Goal: Obtain resource: Download file/media

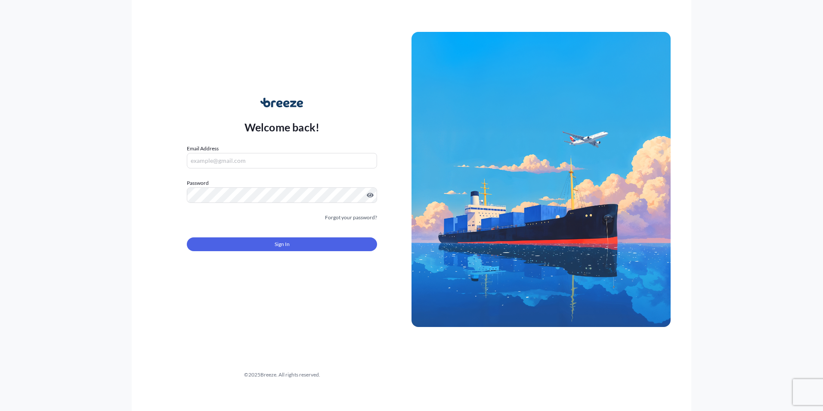
type input "[EMAIL_ADDRESS][DOMAIN_NAME]"
click at [270, 251] on button "Sign In" at bounding box center [282, 244] width 190 height 14
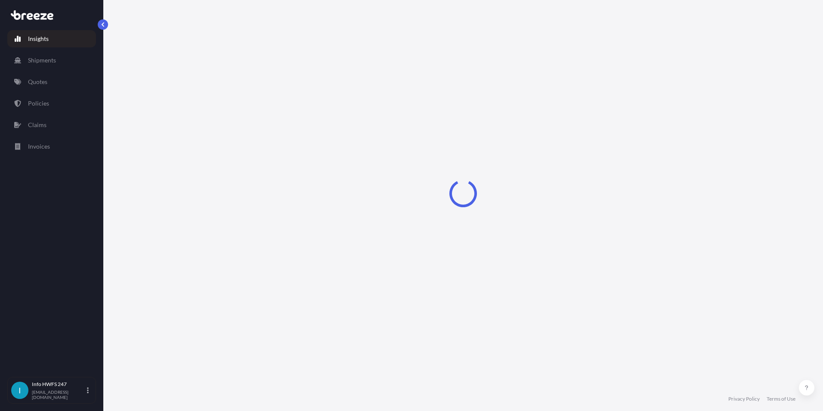
select select "2025"
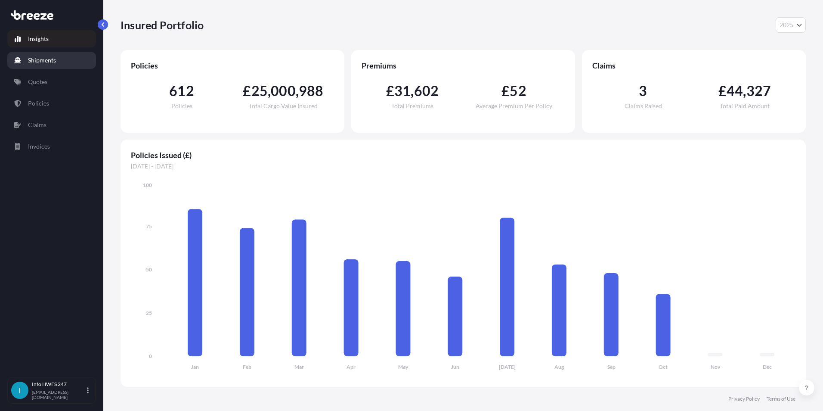
click at [50, 77] on link "Quotes" at bounding box center [51, 81] width 89 height 17
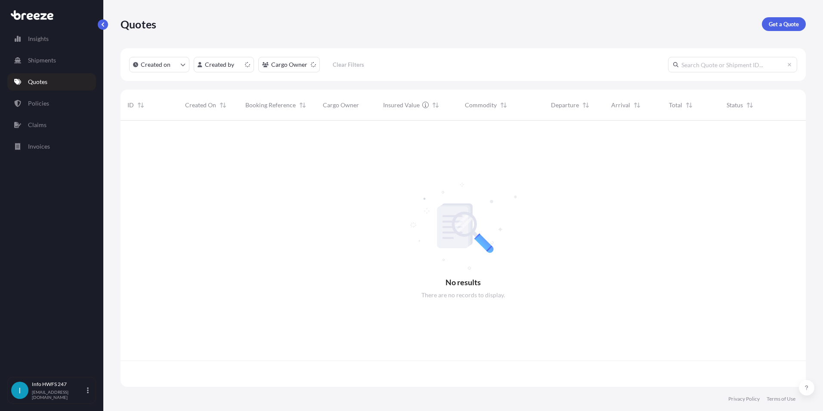
scroll to position [264, 679]
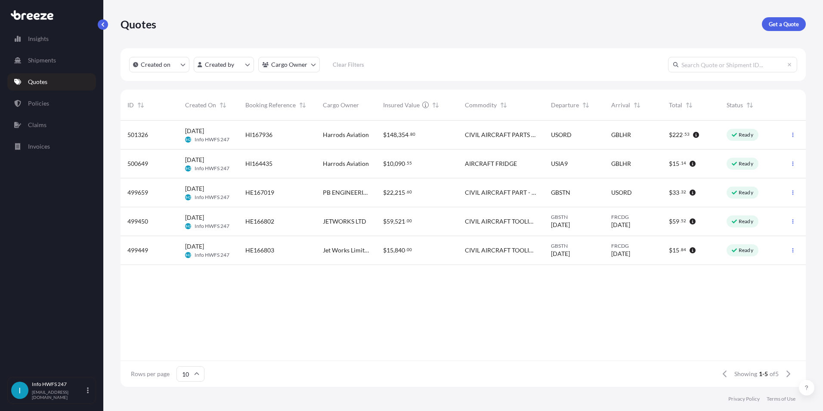
click at [749, 136] on p "Ready" at bounding box center [746, 134] width 15 height 7
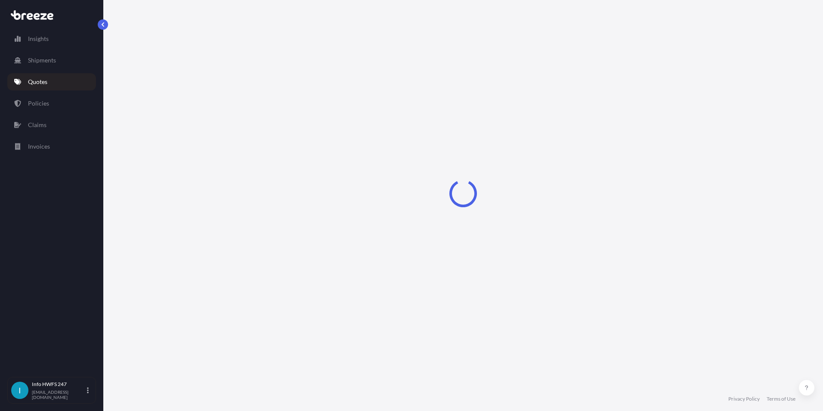
scroll to position [344, 0]
select select "Road"
select select "Air"
select select "Road"
select select "4"
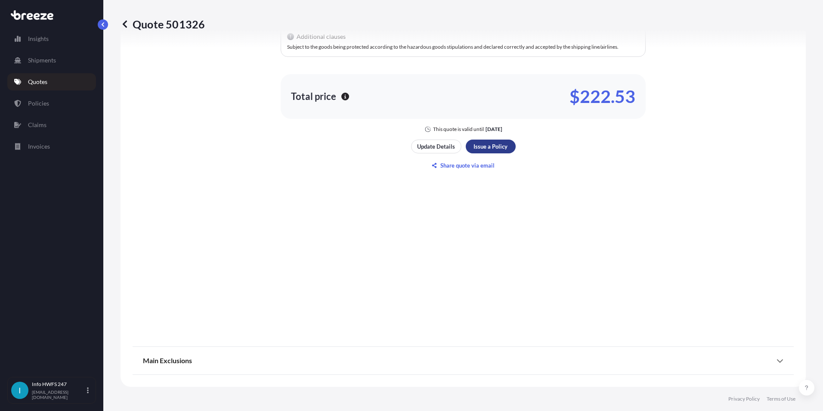
scroll to position [1168, 0]
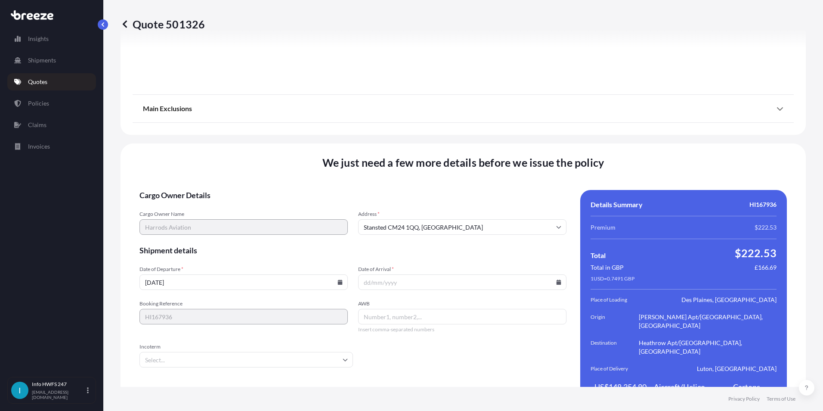
click at [386, 274] on input "Date of Arrival *" at bounding box center [462, 281] width 208 height 15
click at [298, 274] on input "[DATE]" at bounding box center [243, 281] width 208 height 15
click at [339, 279] on icon at bounding box center [340, 281] width 5 height 5
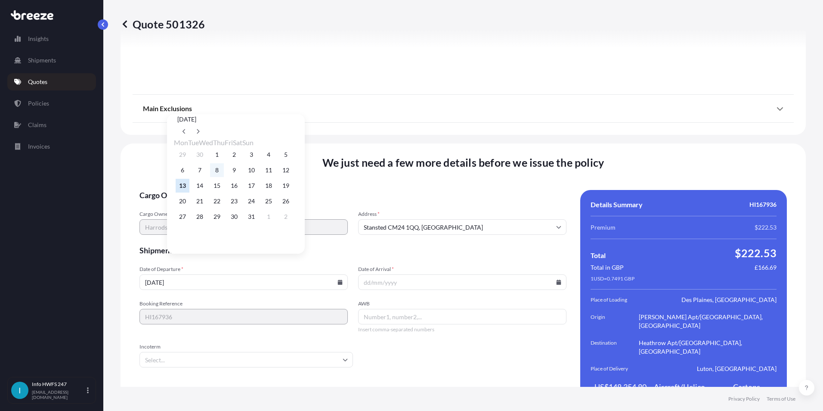
click at [224, 171] on button "8" at bounding box center [217, 170] width 14 height 14
type input "[DATE]"
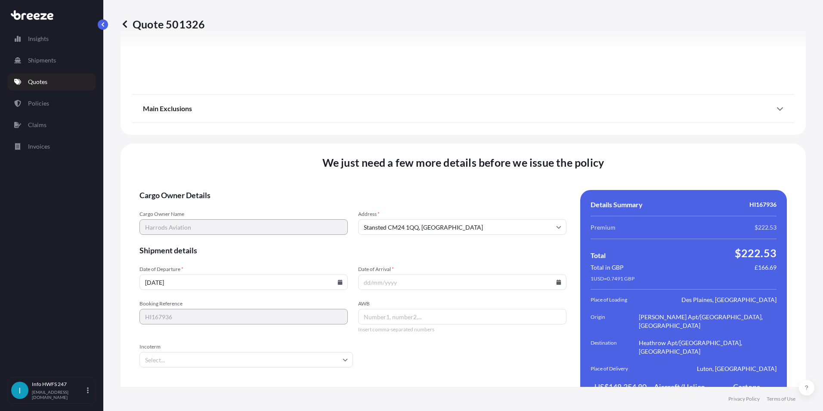
click at [556, 274] on input "Date of Arrival *" at bounding box center [462, 281] width 208 height 15
click at [557, 279] on icon at bounding box center [559, 281] width 5 height 5
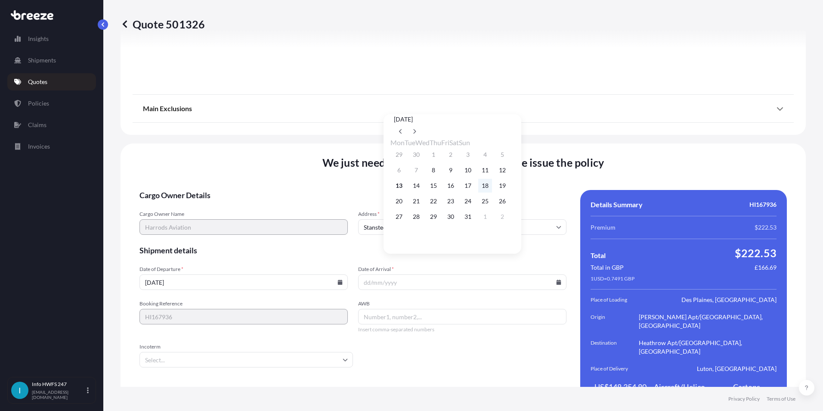
click at [492, 187] on button "18" at bounding box center [485, 186] width 14 height 14
type input "[DATE]"
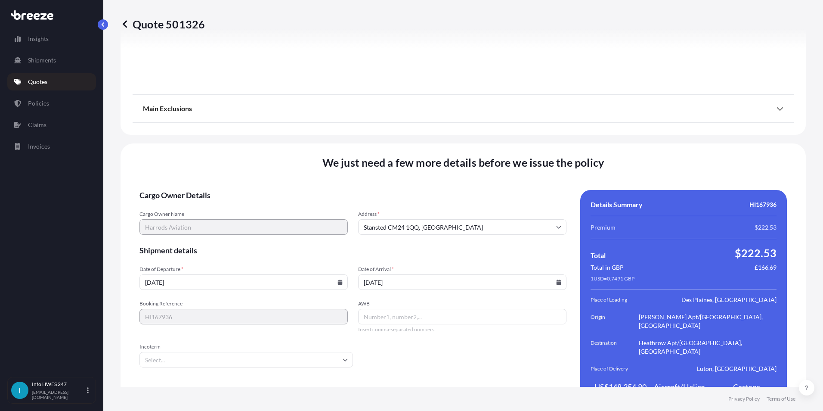
click at [384, 309] on input "AWB" at bounding box center [462, 316] width 208 height 15
type input "00118039114"
click at [554, 274] on input "[DATE]" at bounding box center [462, 281] width 208 height 15
click at [556, 279] on icon at bounding box center [558, 281] width 5 height 5
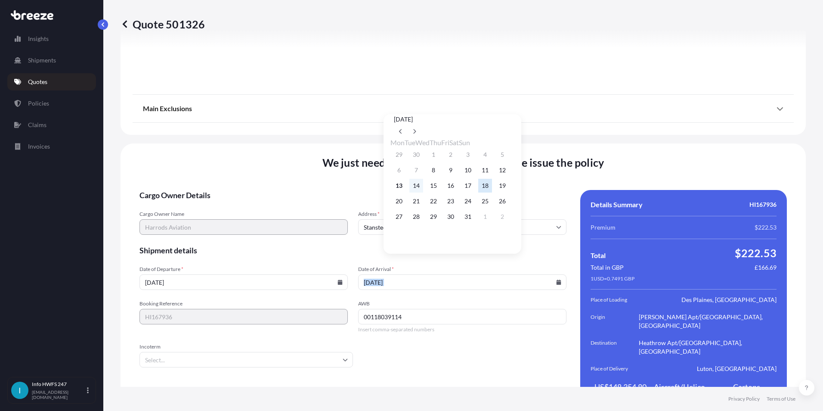
click at [417, 189] on button "14" at bounding box center [416, 186] width 14 height 14
type input "[DATE]"
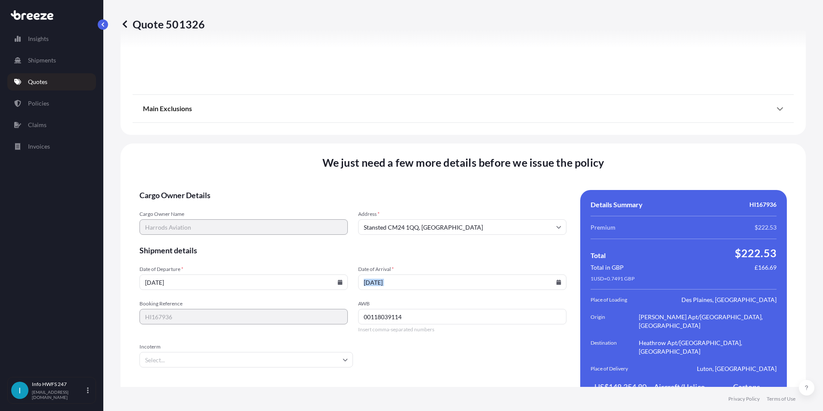
click at [207, 352] on input "Incoterm" at bounding box center [246, 359] width 214 height 15
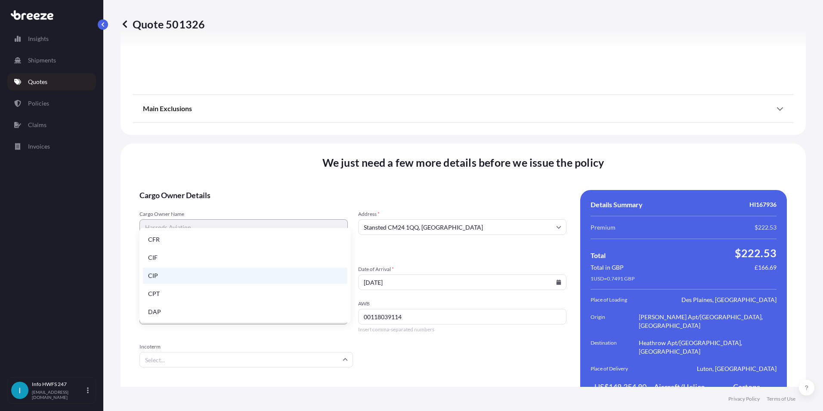
scroll to position [109, 0]
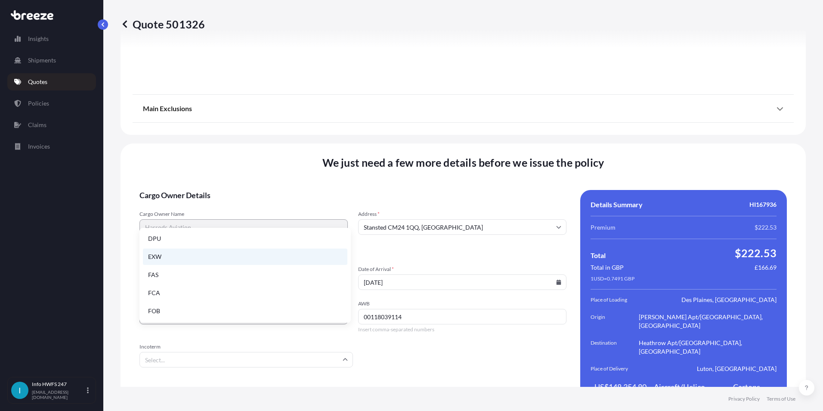
click at [164, 259] on li "EXW" at bounding box center [245, 256] width 205 height 16
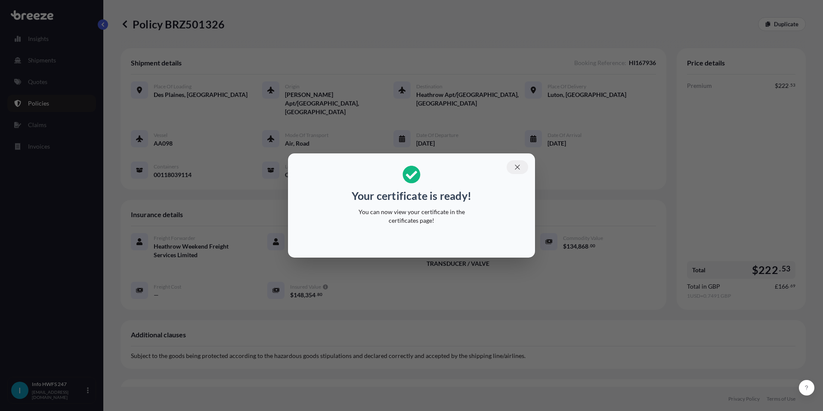
click at [513, 168] on button "button" at bounding box center [518, 167] width 22 height 14
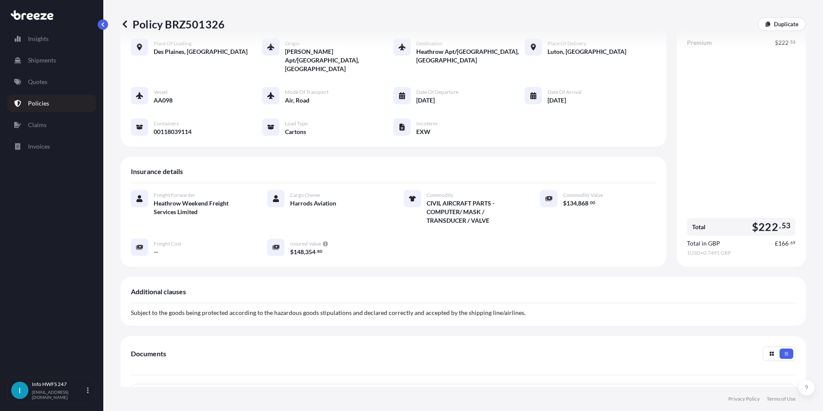
scroll to position [129, 0]
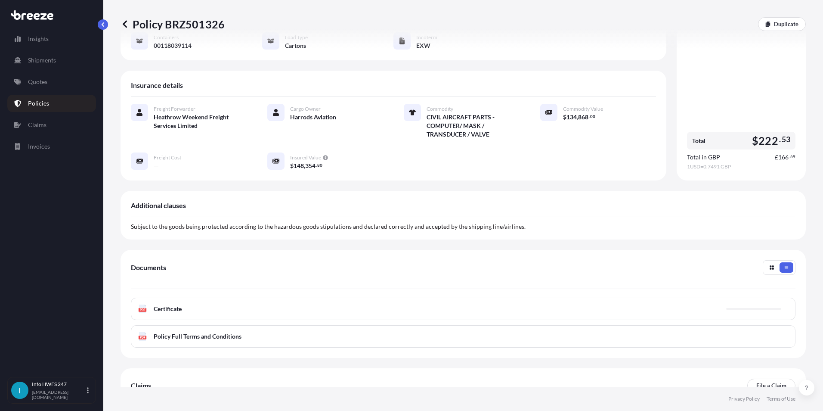
click at [183, 300] on div "PDF Certificate" at bounding box center [463, 308] width 665 height 22
click at [177, 304] on span "Certificate" at bounding box center [168, 308] width 28 height 9
click at [174, 304] on span "Certificate" at bounding box center [168, 308] width 28 height 9
